Goal: Transaction & Acquisition: Register for event/course

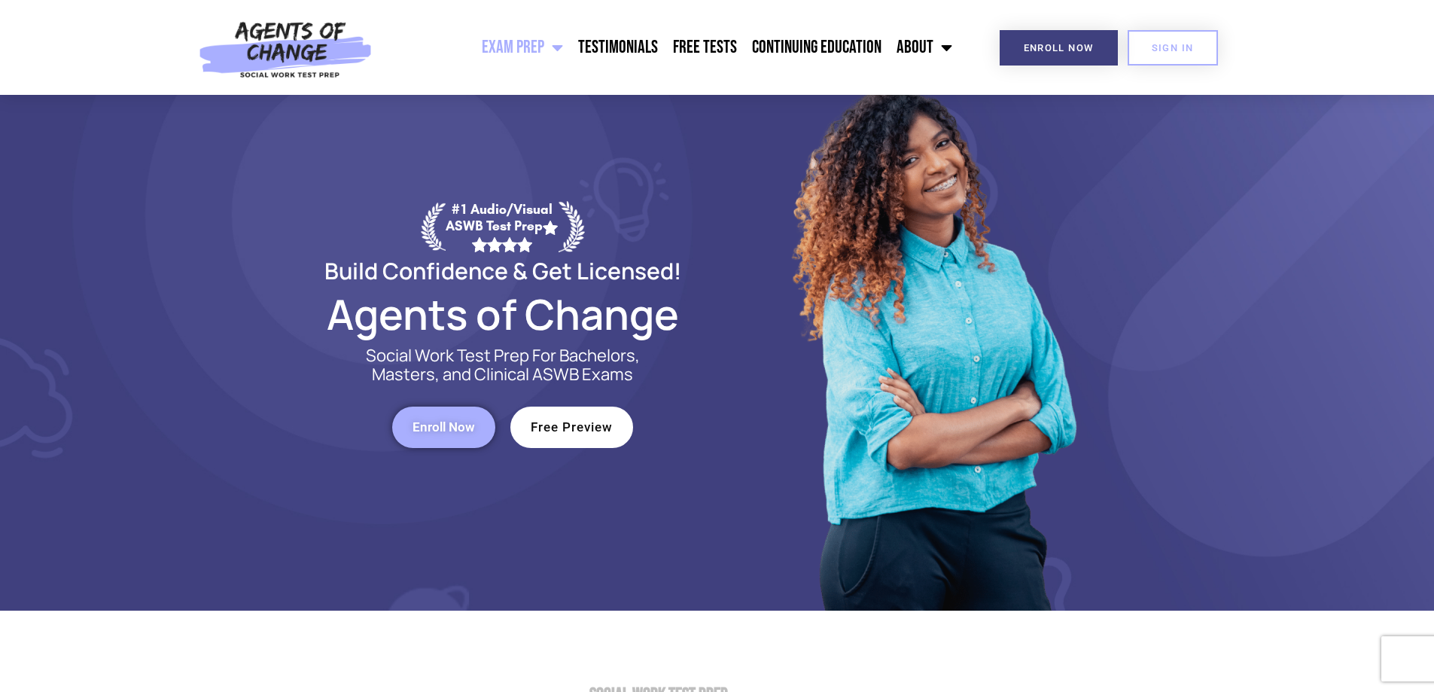
scroll to position [75, 0]
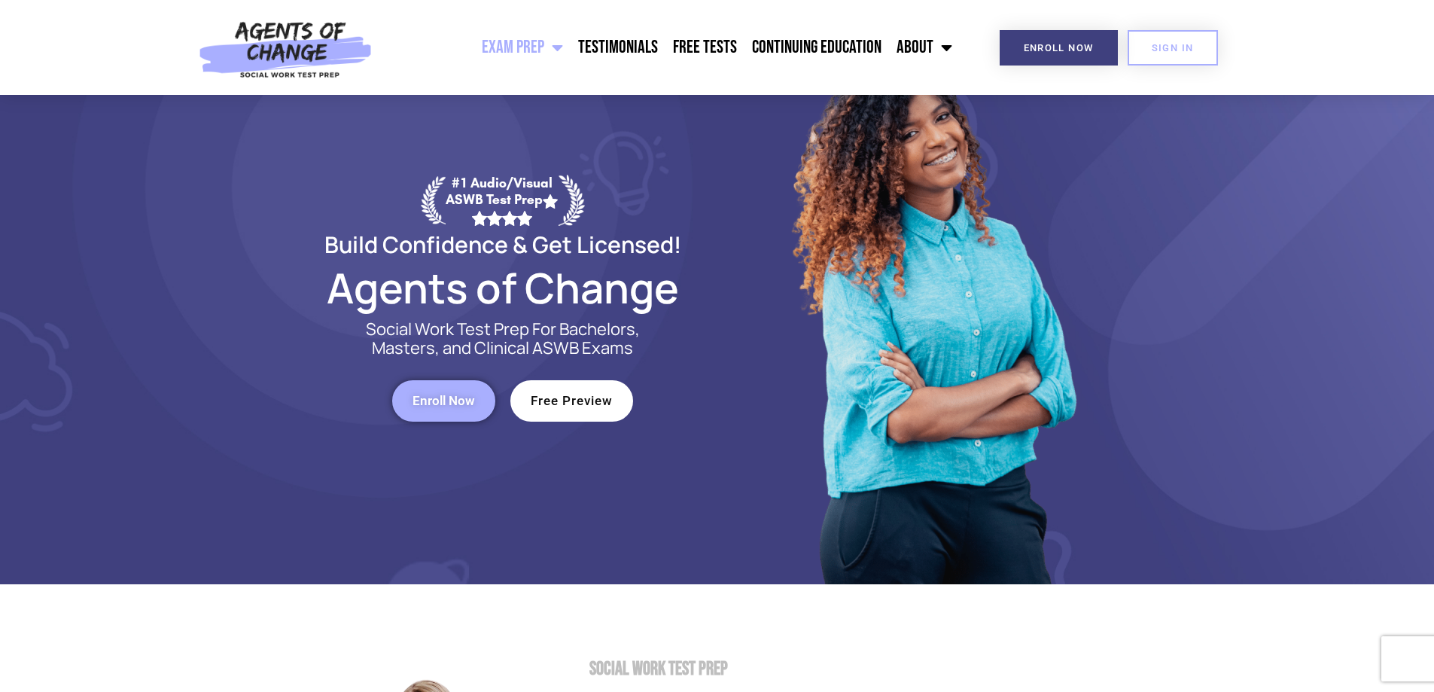
click at [447, 402] on span "Enroll Now" at bounding box center [443, 400] width 62 height 13
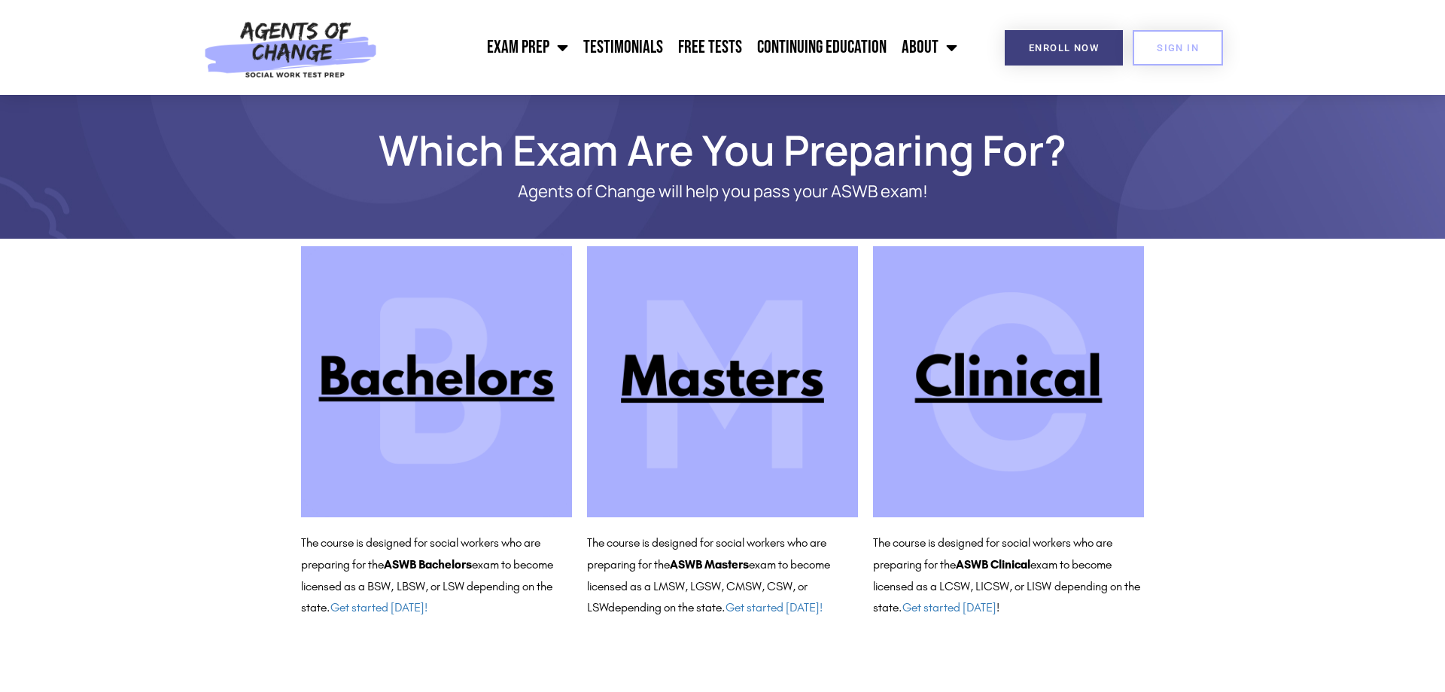
click at [782, 393] on img at bounding box center [722, 381] width 271 height 271
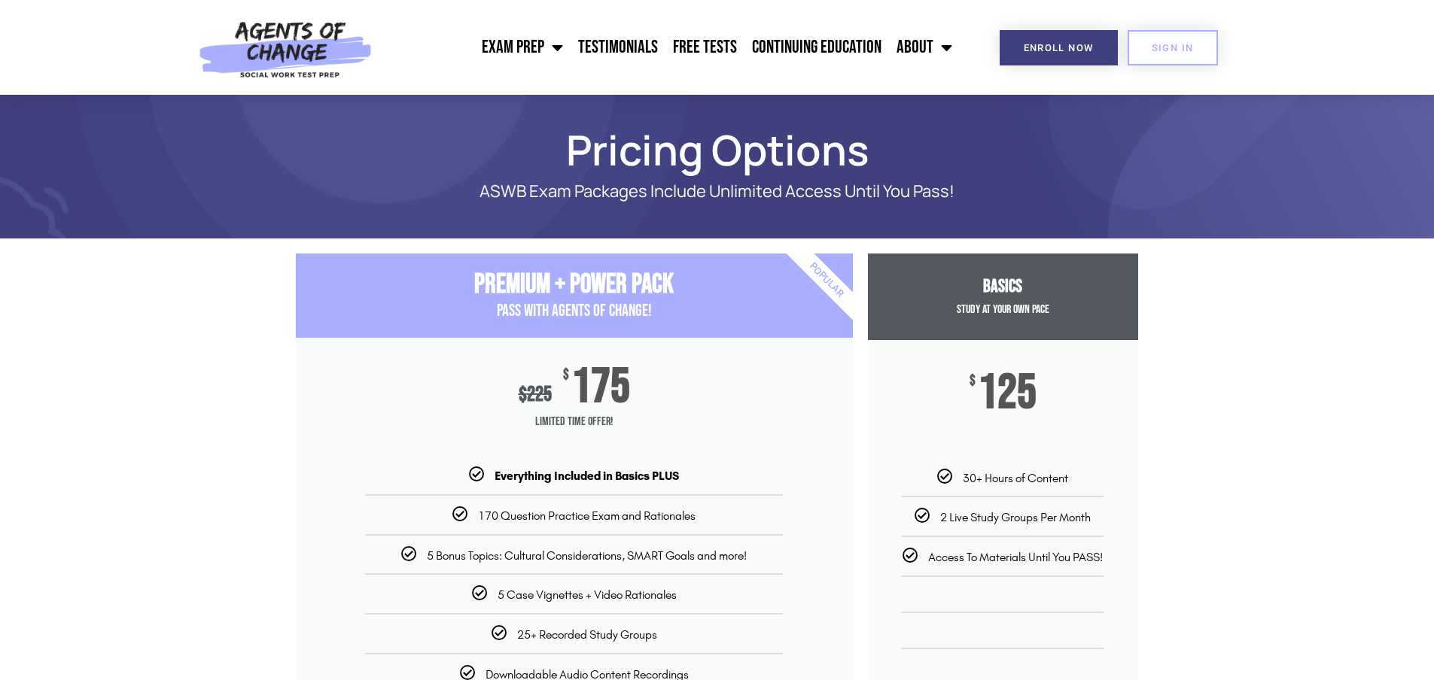
click at [0, 0] on link "LMSW Exam Prep: ASWB Masters Level Exam" at bounding box center [0, 0] width 0 height 0
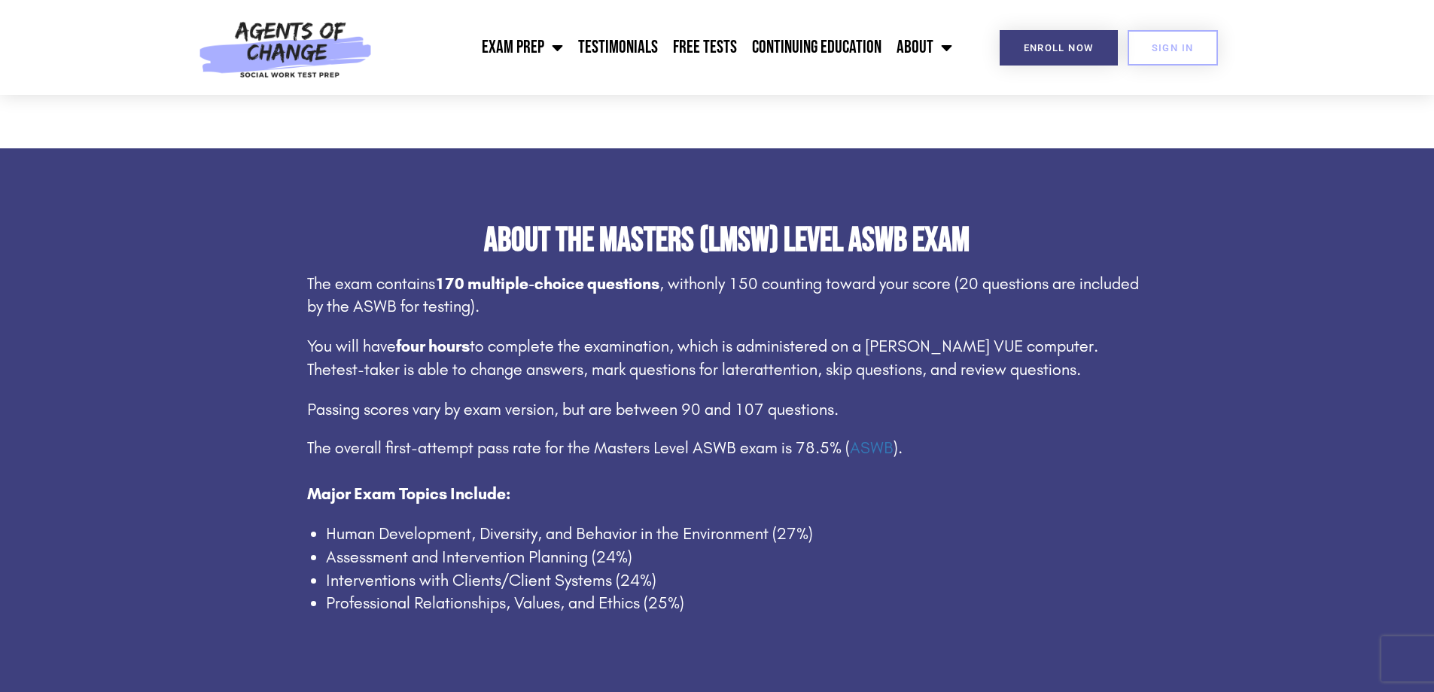
scroll to position [753, 0]
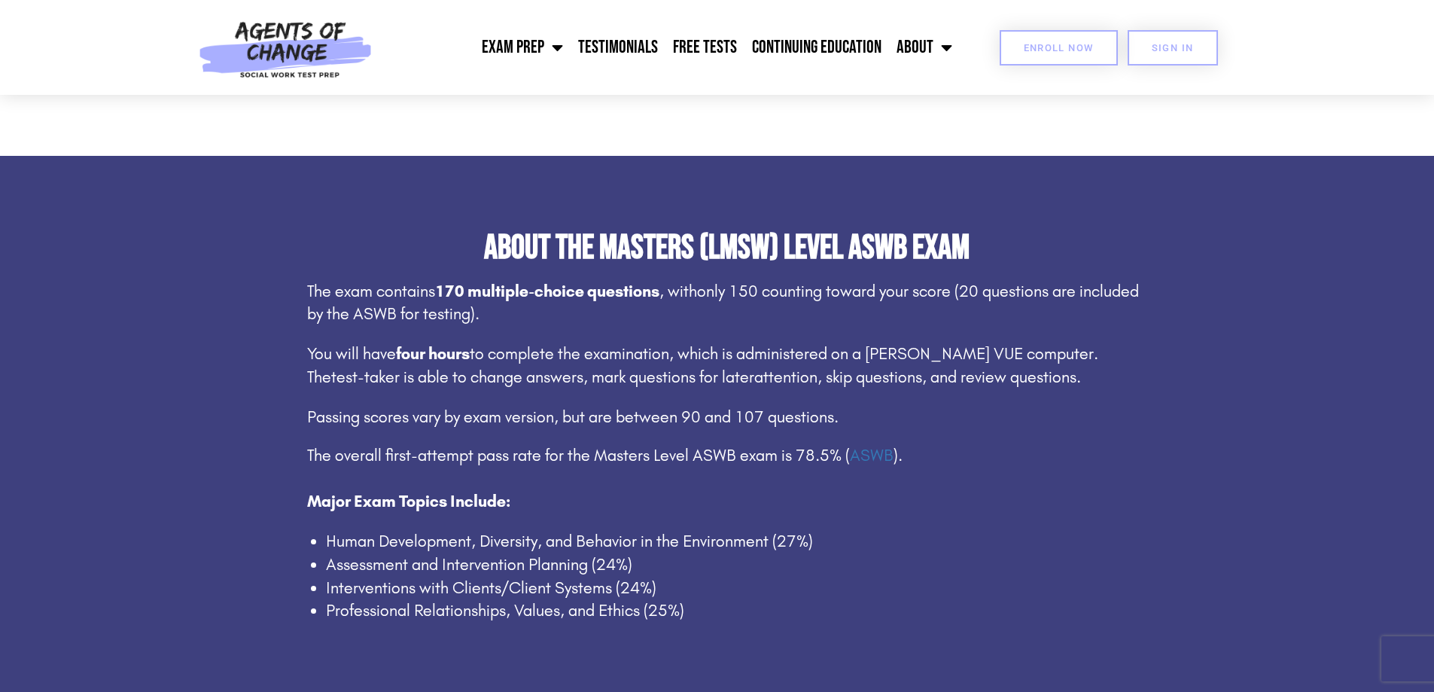
click at [1039, 44] on span "Enroll Now" at bounding box center [1059, 48] width 70 height 10
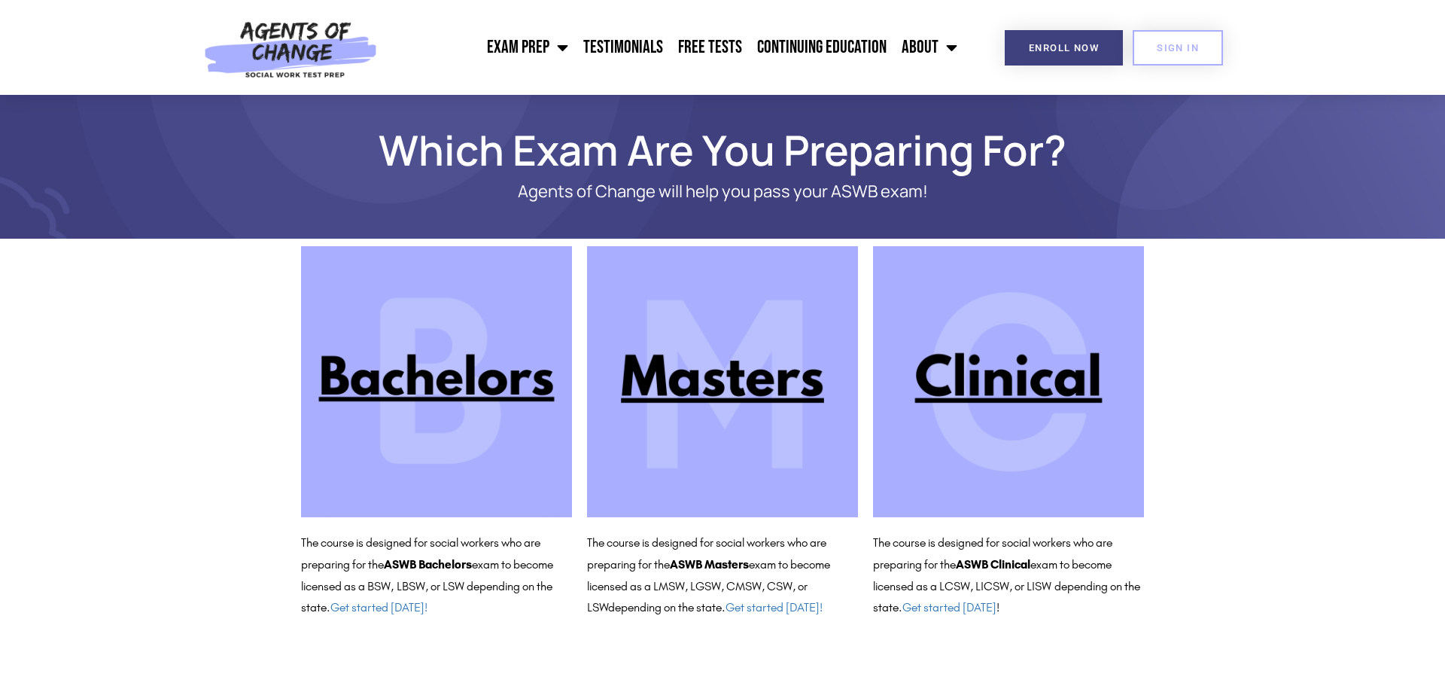
click at [738, 361] on img at bounding box center [722, 381] width 271 height 271
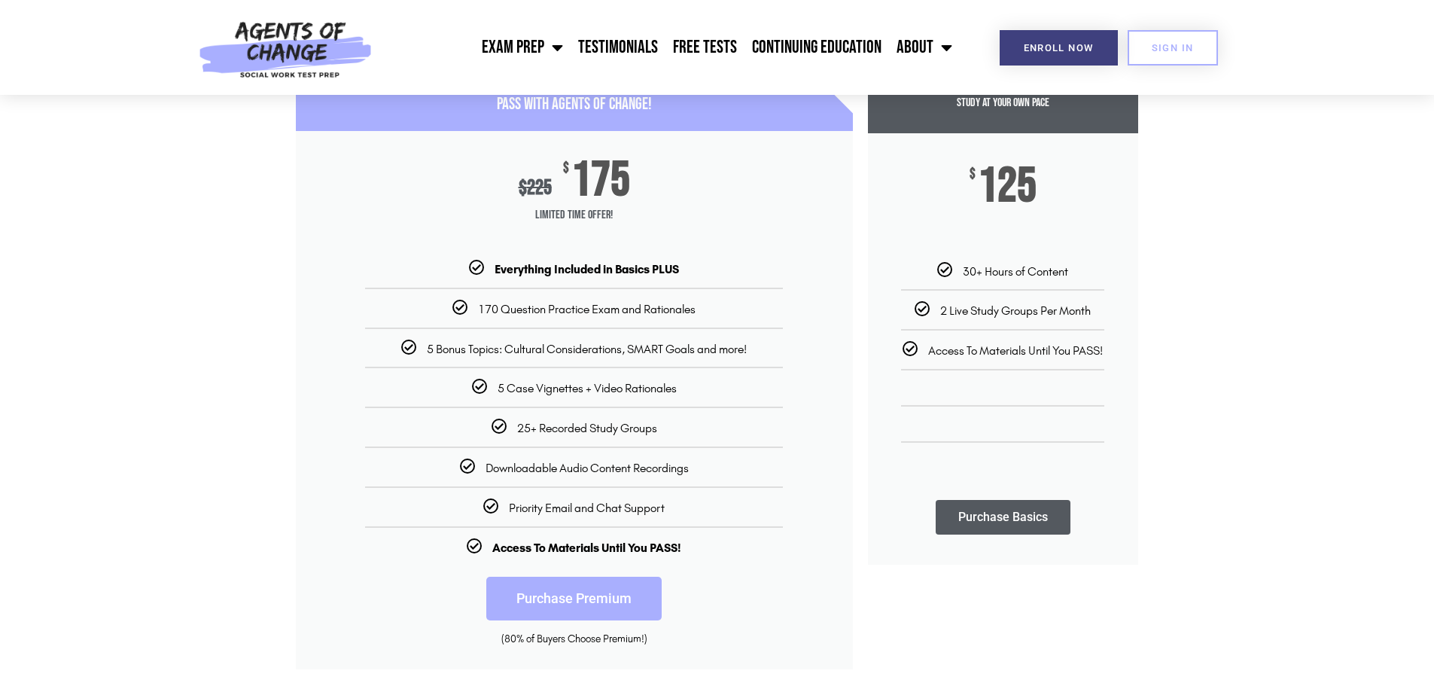
scroll to position [151, 0]
